Goal: Information Seeking & Learning: Find specific fact

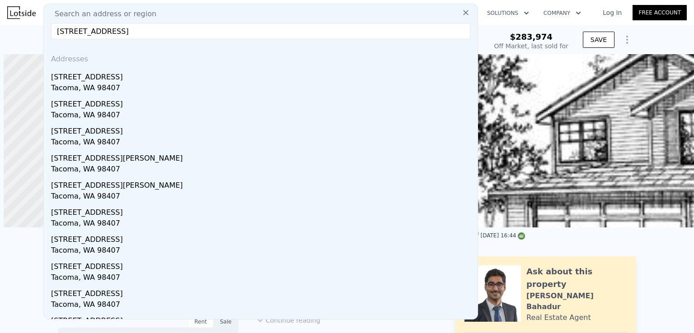
scroll to position [0, 4]
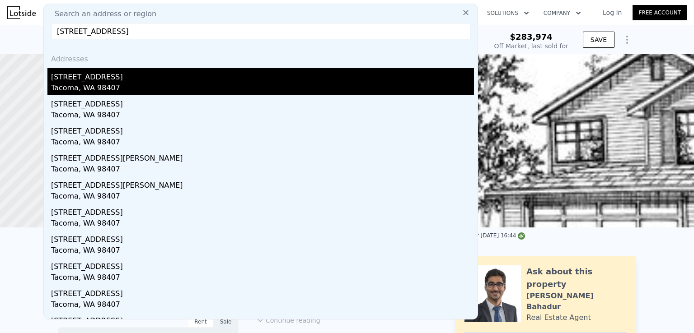
click at [124, 84] on div "Tacoma, WA 98407" at bounding box center [262, 89] width 423 height 13
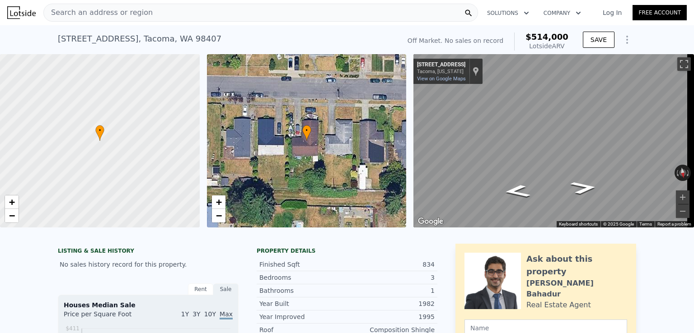
click at [551, 40] on span "$514,000" at bounding box center [546, 36] width 43 height 9
copy span "$514,000"
click at [173, 14] on div "Search an address or region" at bounding box center [260, 13] width 435 height 18
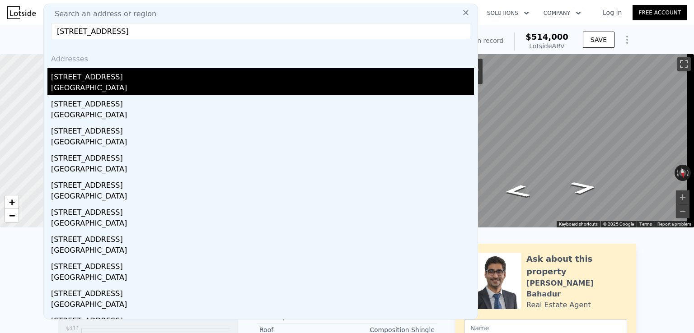
type input "[STREET_ADDRESS]"
click at [120, 82] on div "[STREET_ADDRESS]" at bounding box center [262, 75] width 423 height 14
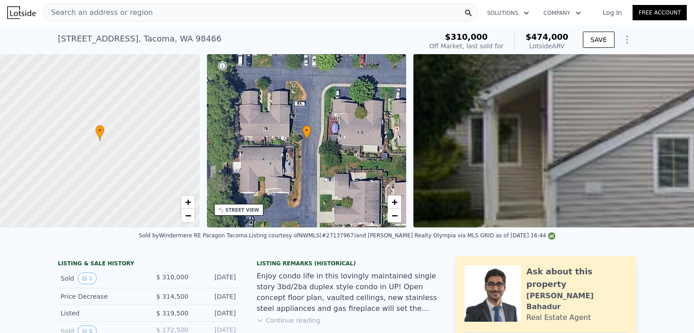
click at [552, 33] on span "$474,000" at bounding box center [546, 36] width 43 height 9
copy span "$474,000"
click at [248, 14] on div "Search an address or region" at bounding box center [260, 13] width 435 height 18
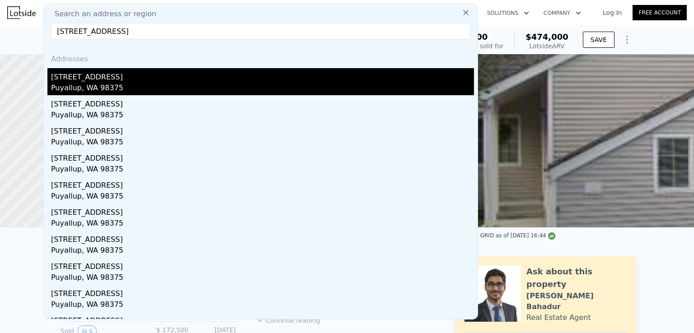
type input "[STREET_ADDRESS]"
click at [111, 80] on div "[STREET_ADDRESS]" at bounding box center [262, 75] width 423 height 14
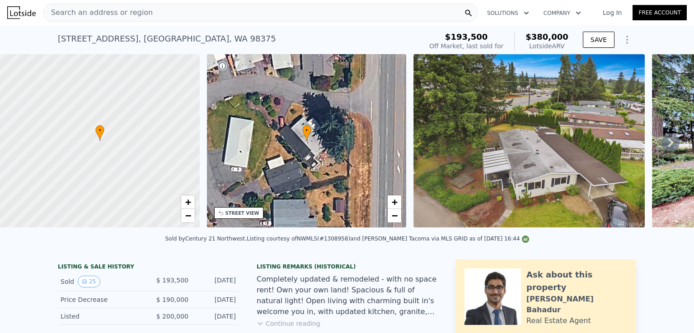
click at [546, 36] on span "$380,000" at bounding box center [546, 36] width 43 height 9
click at [546, 37] on span "$380,000" at bounding box center [546, 36] width 43 height 9
click at [543, 39] on span "$380,000" at bounding box center [546, 36] width 43 height 9
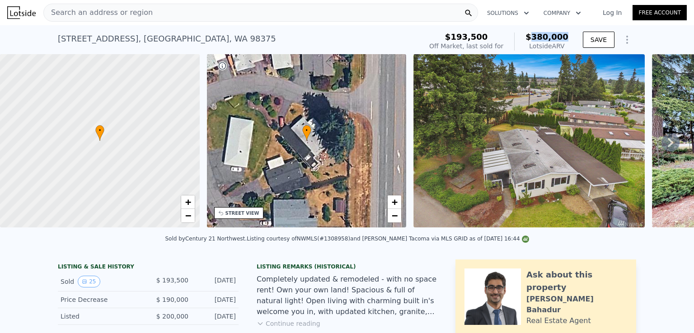
click at [543, 39] on span "$380,000" at bounding box center [546, 36] width 43 height 9
copy span "$380,000"
